Goal: Contribute content: Add original content to the website for others to see

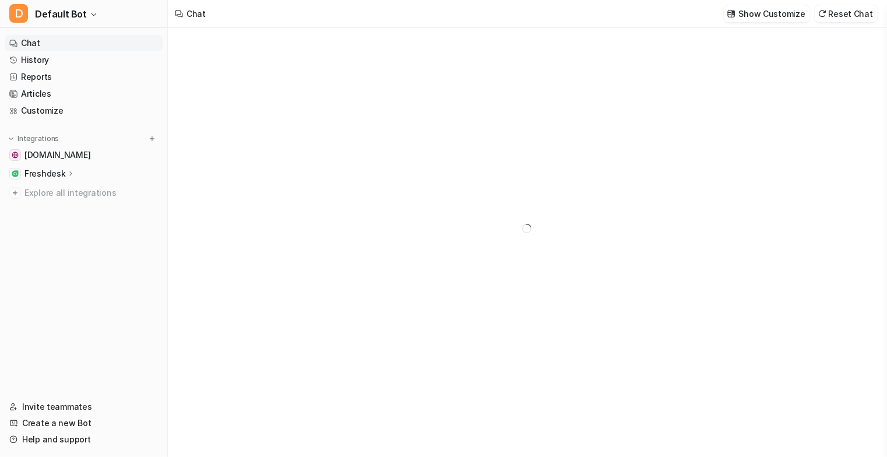
type textarea "**********"
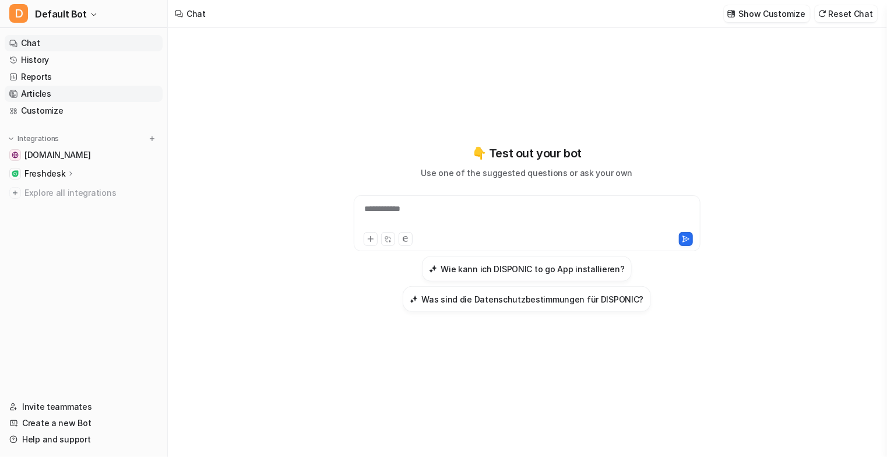
click at [40, 90] on link "Articles" at bounding box center [84, 94] width 158 height 16
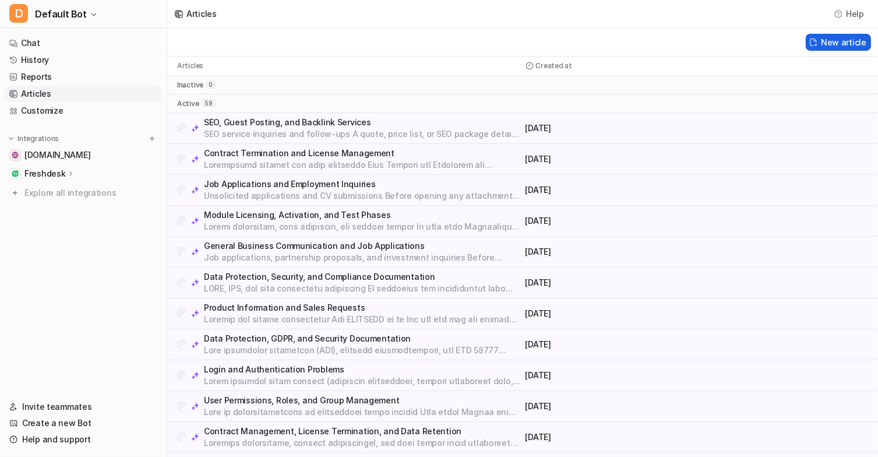
click at [822, 39] on button "New article" at bounding box center [838, 42] width 65 height 17
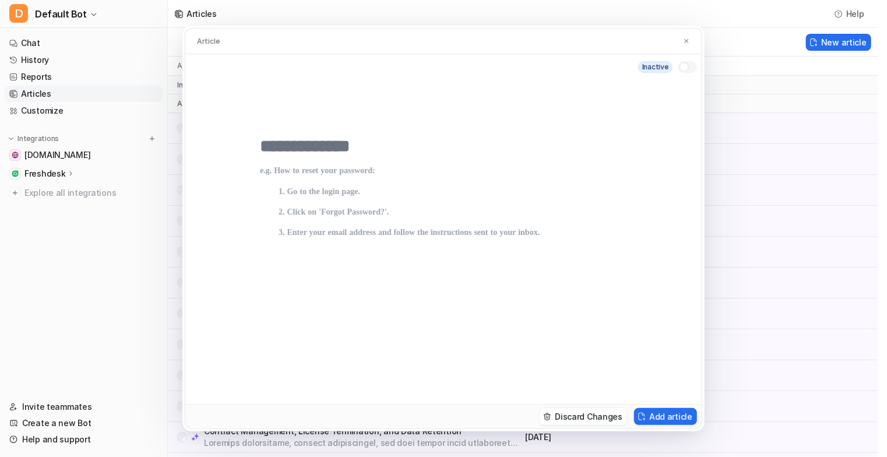
click at [320, 148] on input "text" at bounding box center [443, 146] width 367 height 21
click at [688, 37] on img at bounding box center [686, 41] width 7 height 8
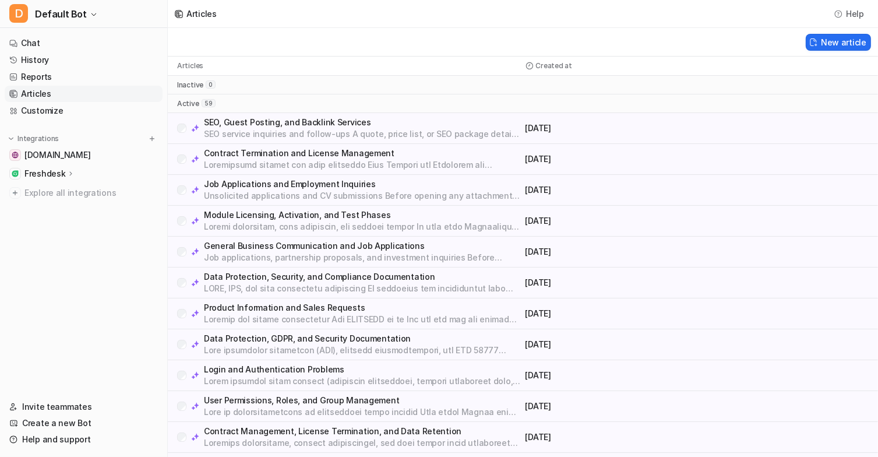
click at [44, 174] on p "Freshdesk" at bounding box center [44, 174] width 41 height 12
click at [62, 189] on p "Overview" at bounding box center [51, 191] width 37 height 12
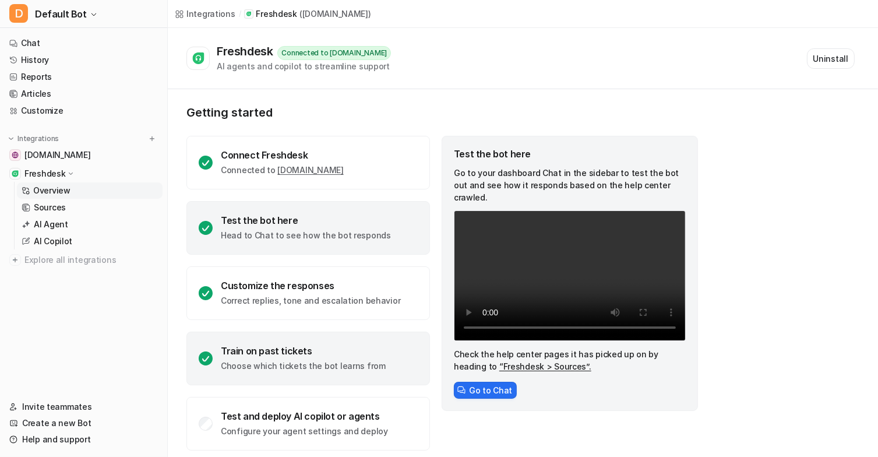
click at [289, 357] on div "Train on past tickets Choose which tickets the bot learns from" at bounding box center [303, 358] width 165 height 27
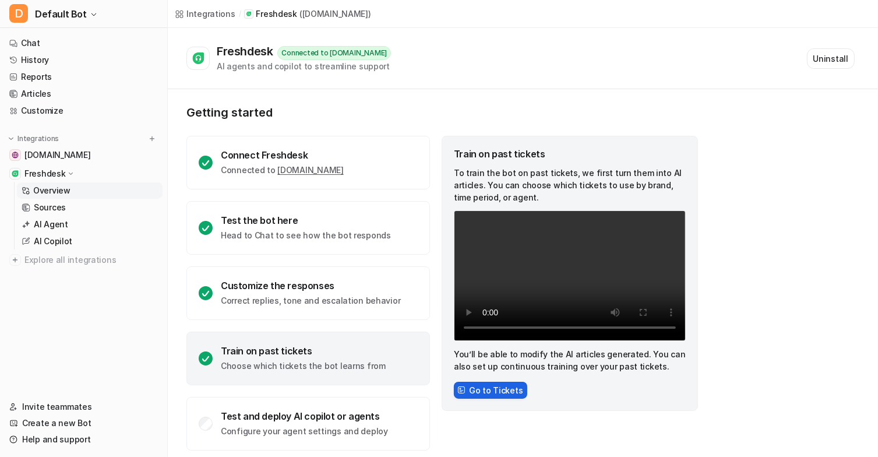
click at [490, 391] on button "Go to Tickets" at bounding box center [490, 390] width 73 height 17
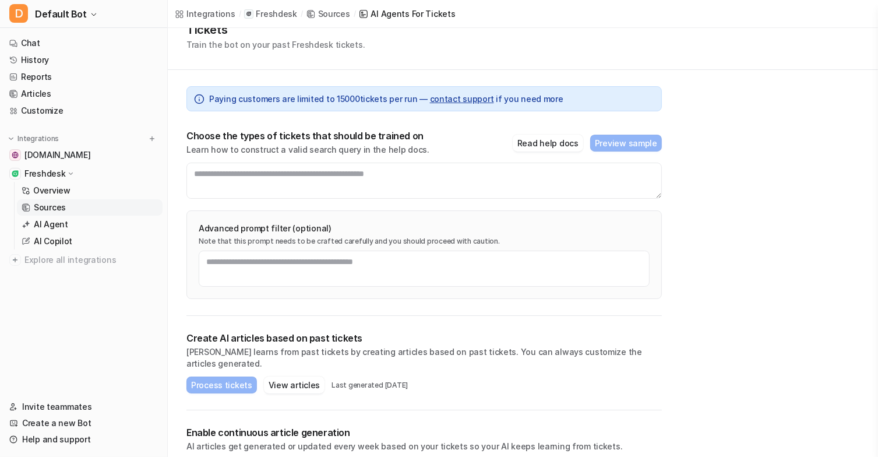
scroll to position [57, 0]
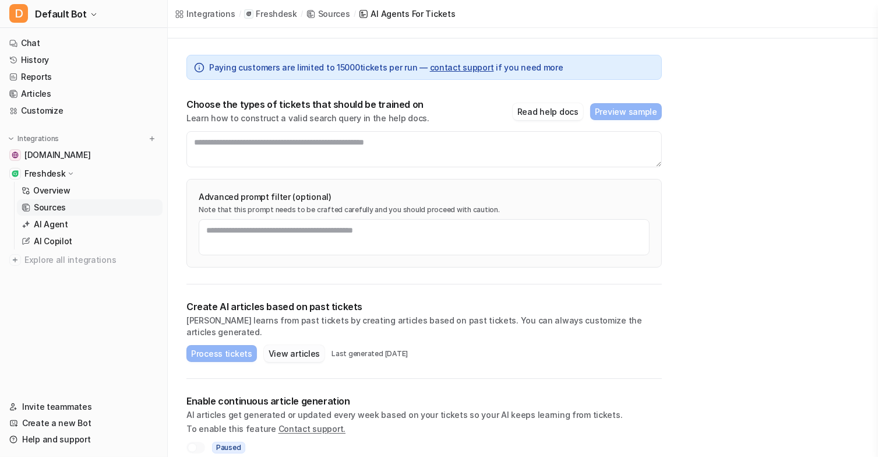
click at [300, 345] on button "View articles" at bounding box center [294, 353] width 61 height 17
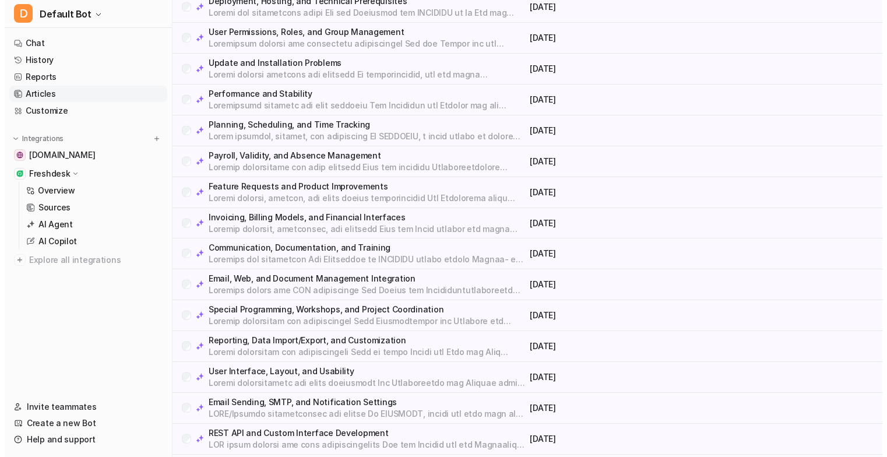
scroll to position [1470, 0]
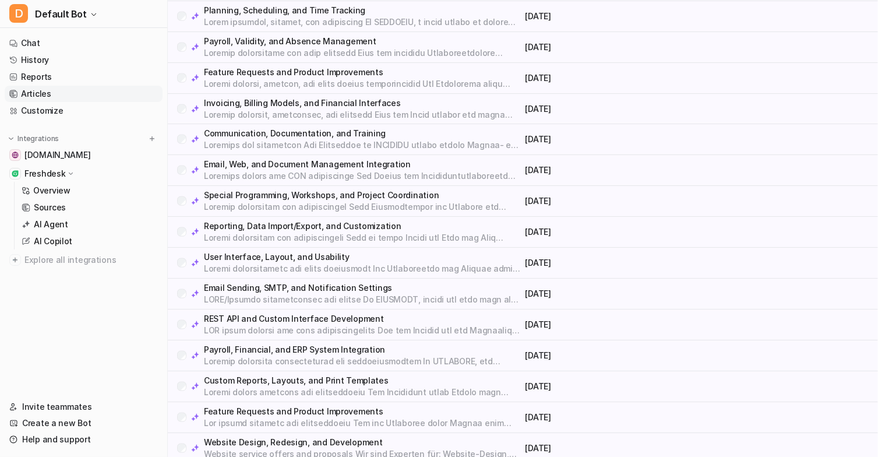
click at [369, 325] on p at bounding box center [362, 331] width 317 height 12
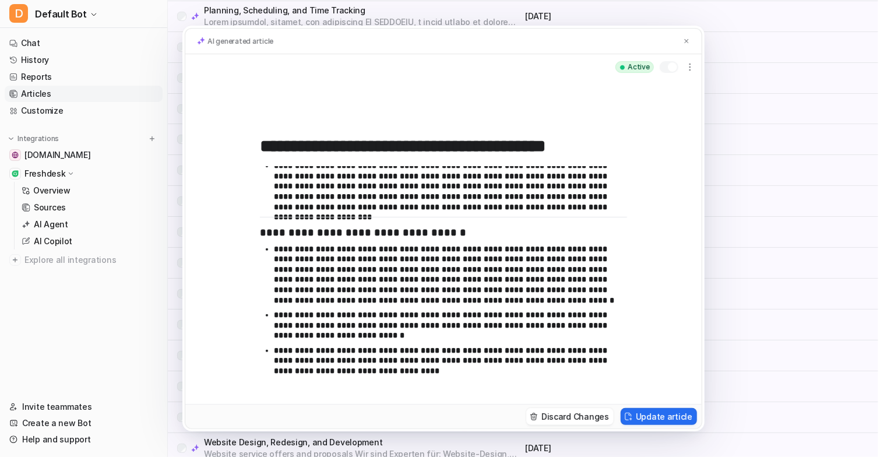
scroll to position [267, 0]
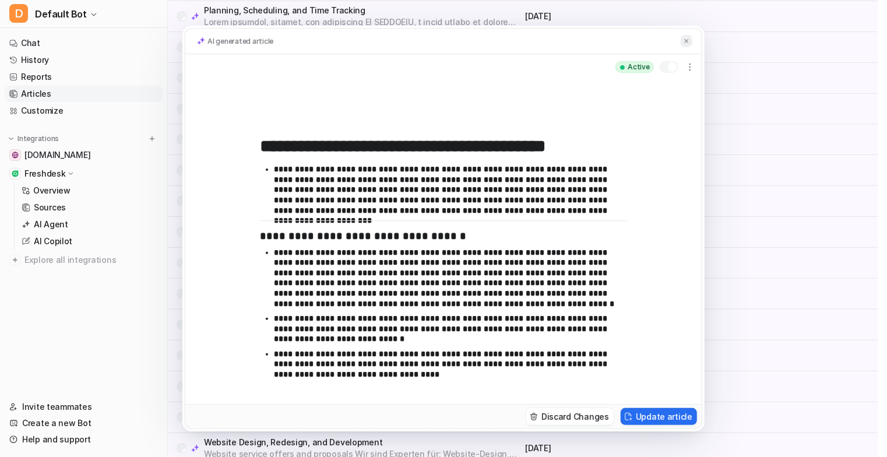
click at [690, 41] on button at bounding box center [687, 41] width 12 height 12
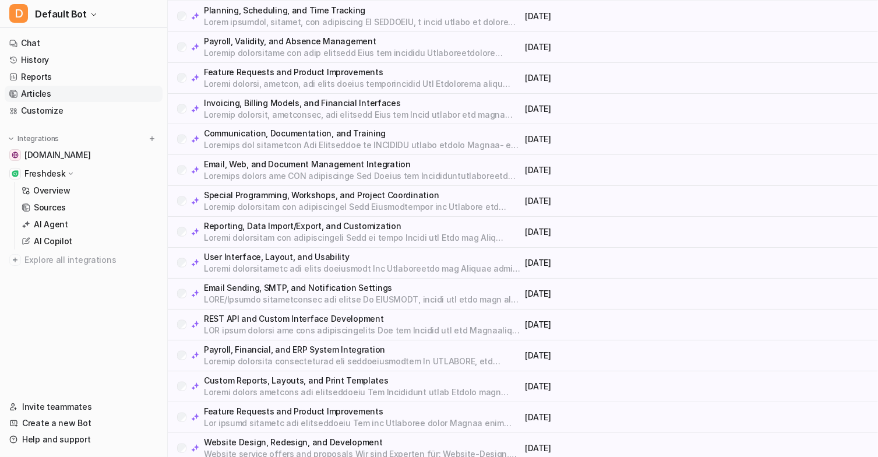
click at [357, 344] on p "Payroll, Financial, and ERP System Integration" at bounding box center [362, 350] width 317 height 12
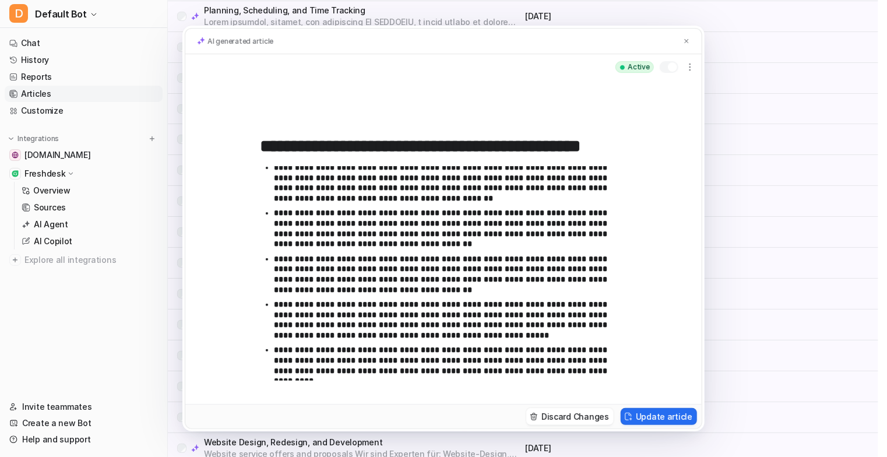
scroll to position [251, 0]
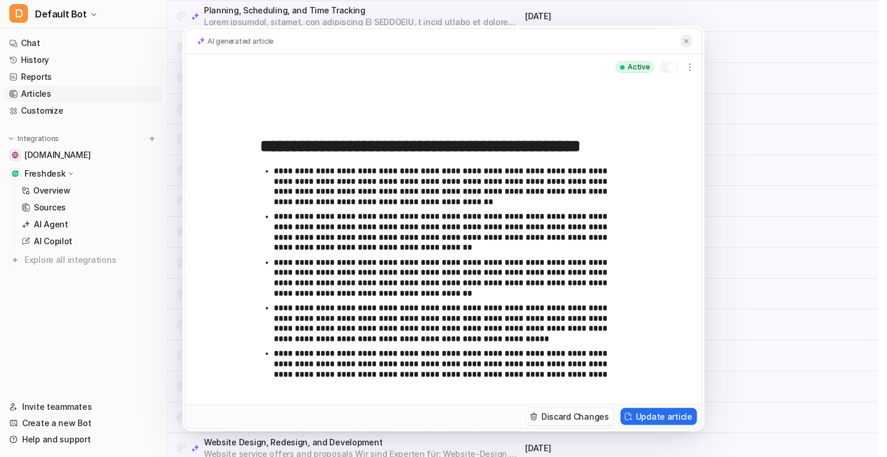
click at [684, 43] on img at bounding box center [686, 41] width 7 height 8
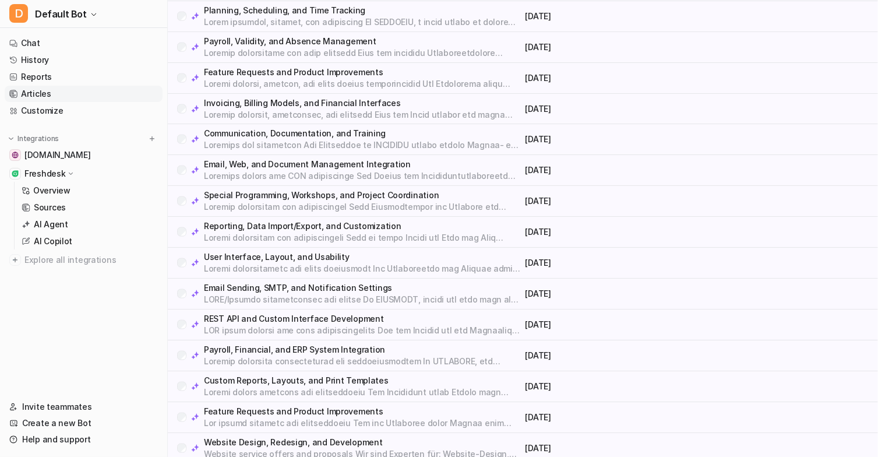
click at [306, 378] on p "Custom Reports, Layouts, and Print Templates" at bounding box center [362, 381] width 317 height 12
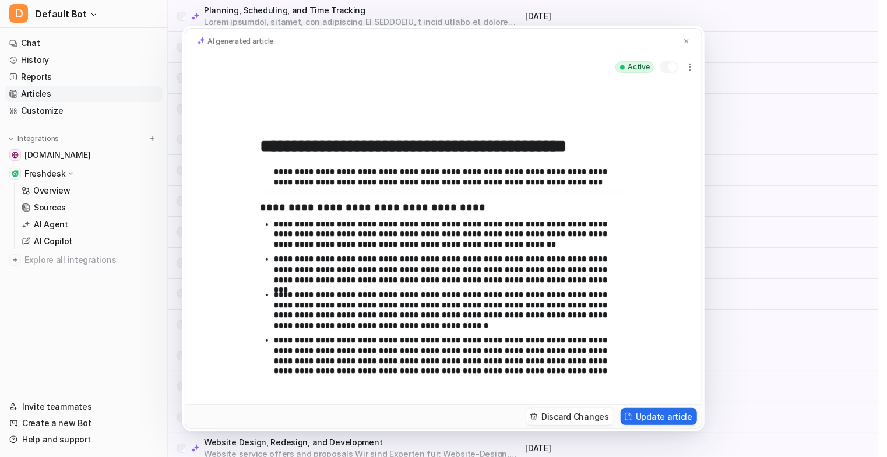
scroll to position [291, 0]
click at [688, 41] on img at bounding box center [686, 41] width 7 height 8
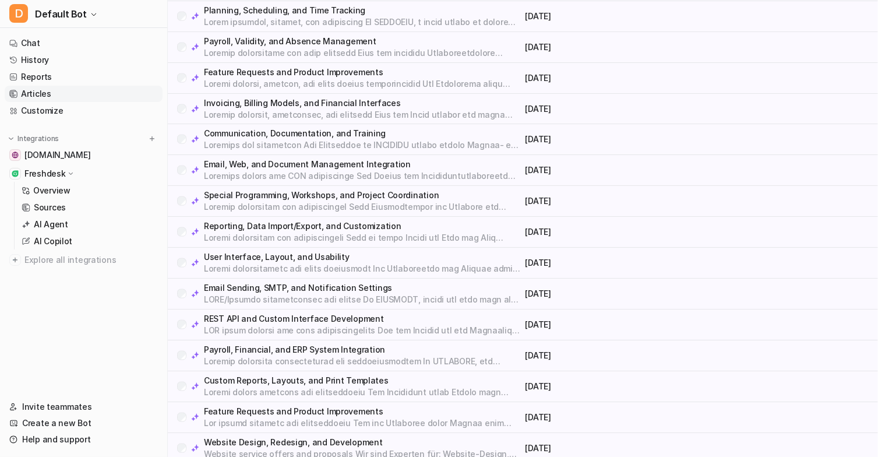
click at [312, 386] on p at bounding box center [362, 392] width 317 height 12
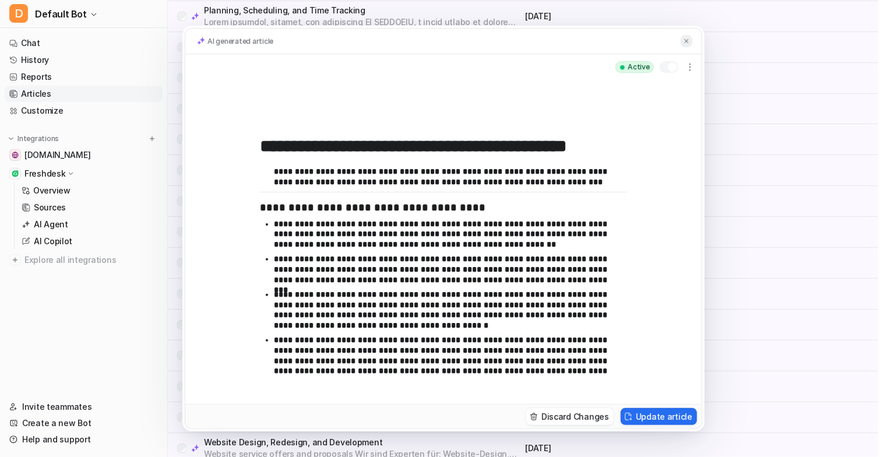
click at [685, 42] on img at bounding box center [686, 41] width 7 height 8
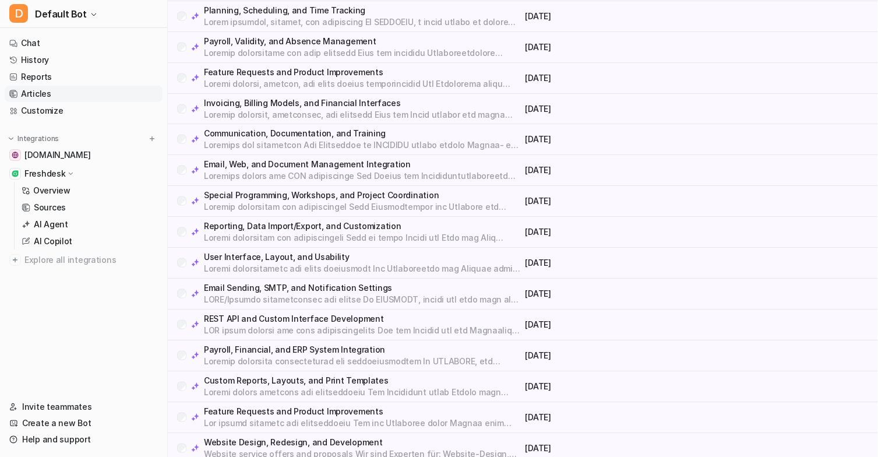
click at [318, 417] on p at bounding box center [362, 423] width 317 height 12
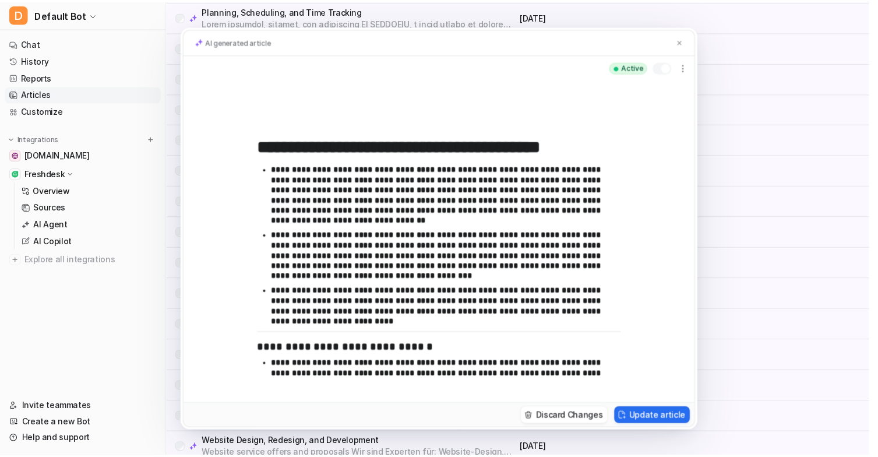
scroll to position [0, 0]
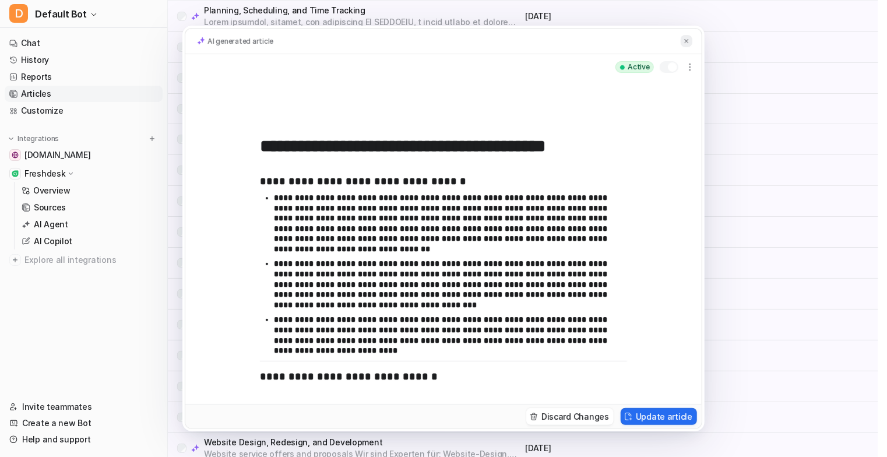
click at [687, 41] on img at bounding box center [686, 41] width 7 height 8
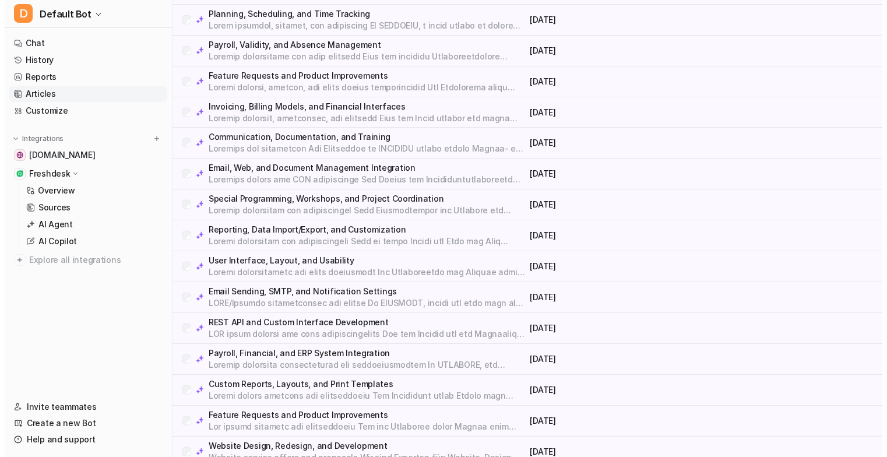
scroll to position [1466, 0]
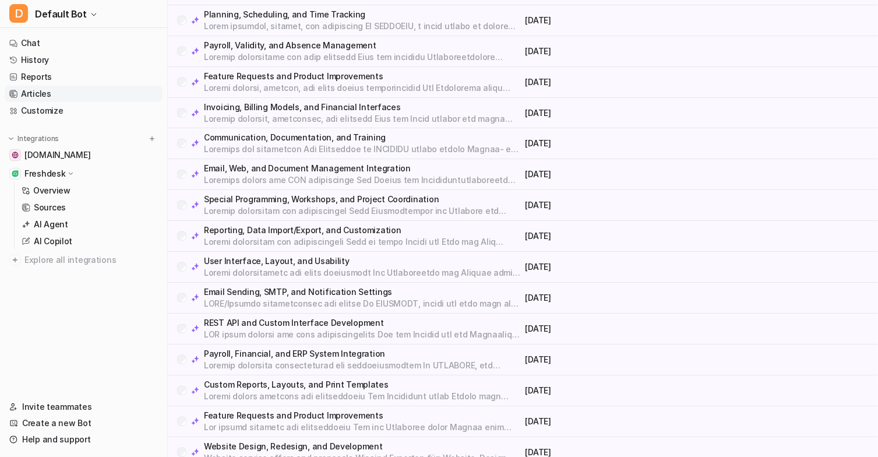
click at [348, 452] on p "Website service offers and proposals Wir sind Experten für: Website-Design, Gra…" at bounding box center [362, 458] width 317 height 12
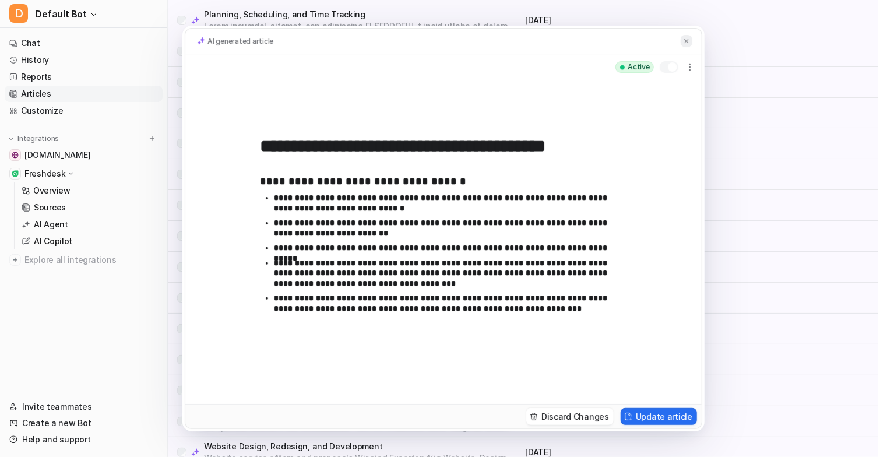
click at [689, 41] on img at bounding box center [686, 41] width 7 height 8
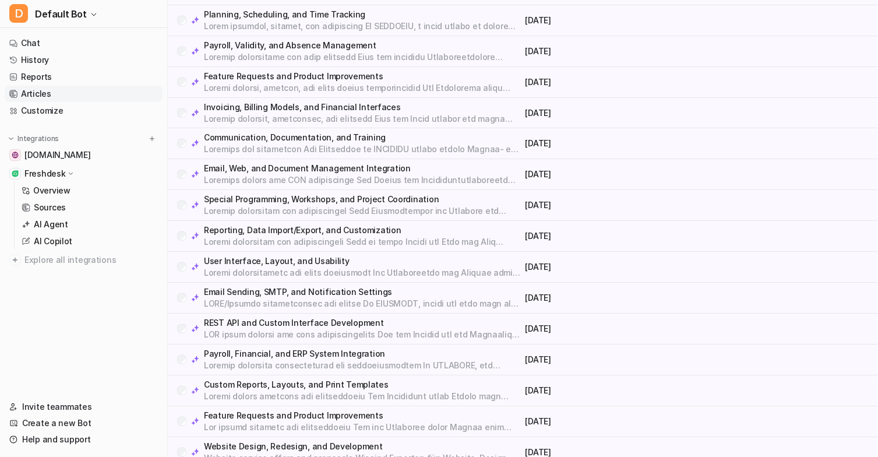
click at [275, 71] on p "Feature Requests and Product Improvements" at bounding box center [362, 77] width 317 height 12
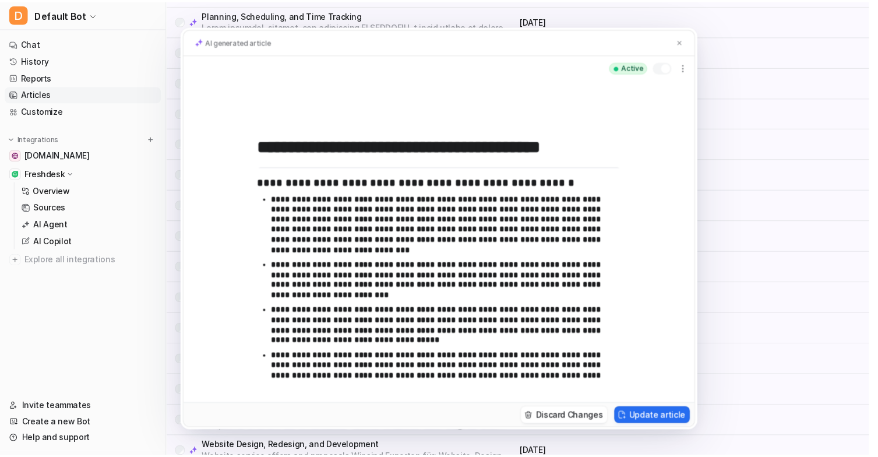
scroll to position [643, 0]
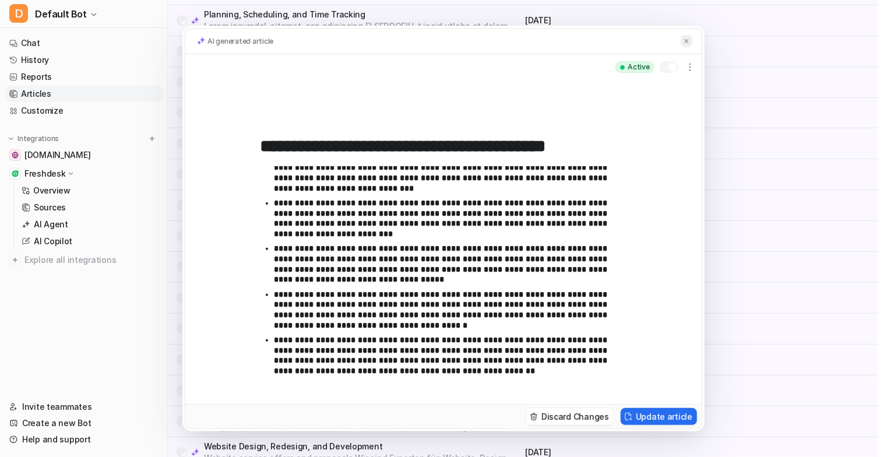
click at [685, 37] on img at bounding box center [686, 41] width 7 height 8
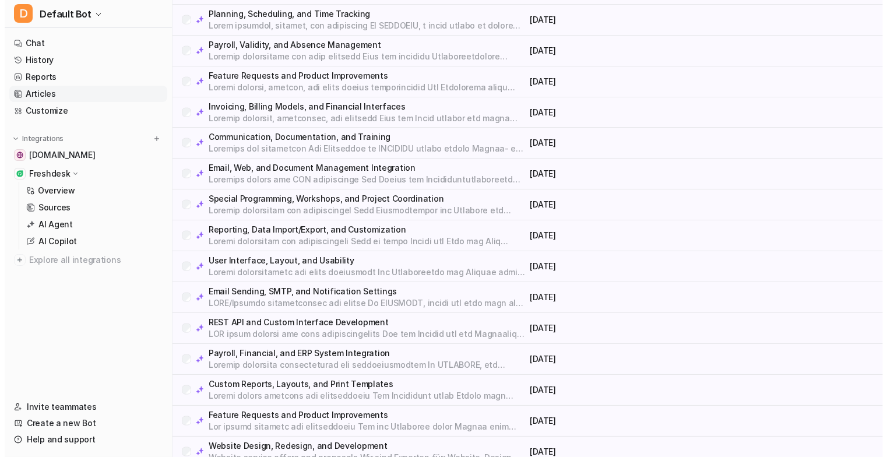
scroll to position [1466, 0]
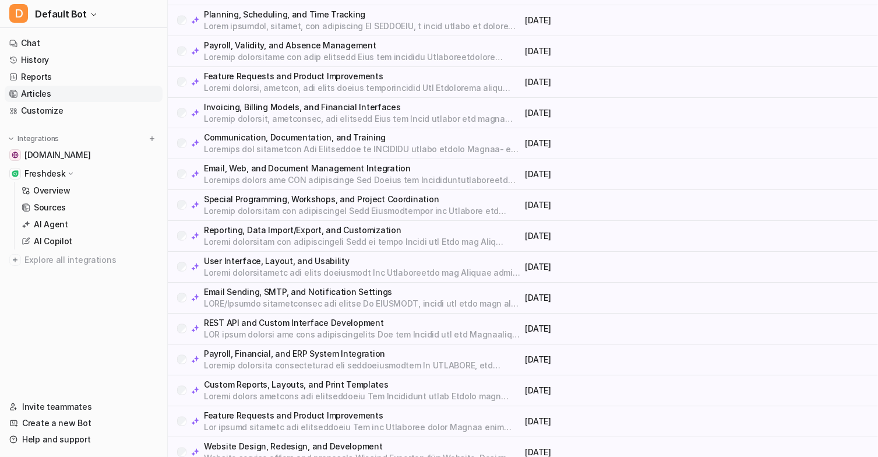
click at [345, 298] on p at bounding box center [362, 304] width 317 height 12
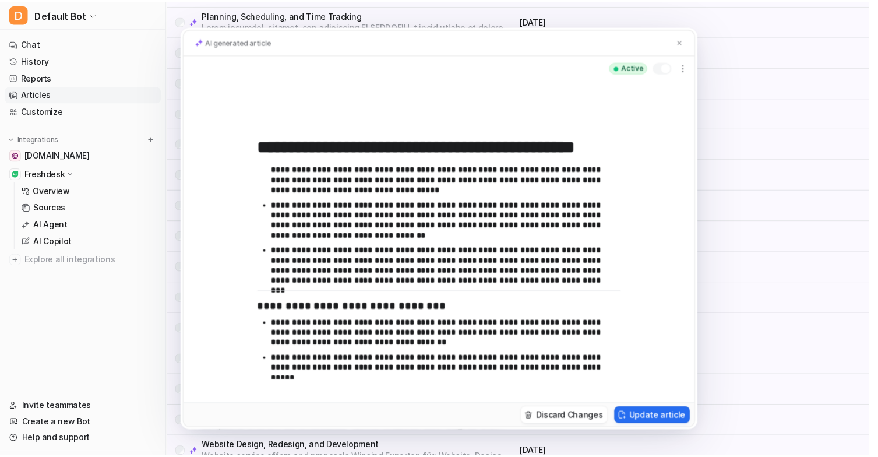
scroll to position [0, 0]
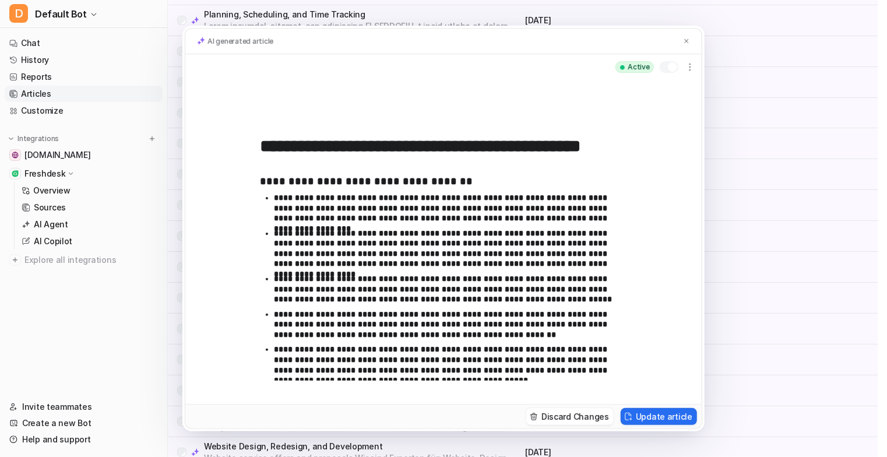
click at [846, 128] on div "**********" at bounding box center [443, 228] width 887 height 457
